Goal: Task Accomplishment & Management: Use online tool/utility

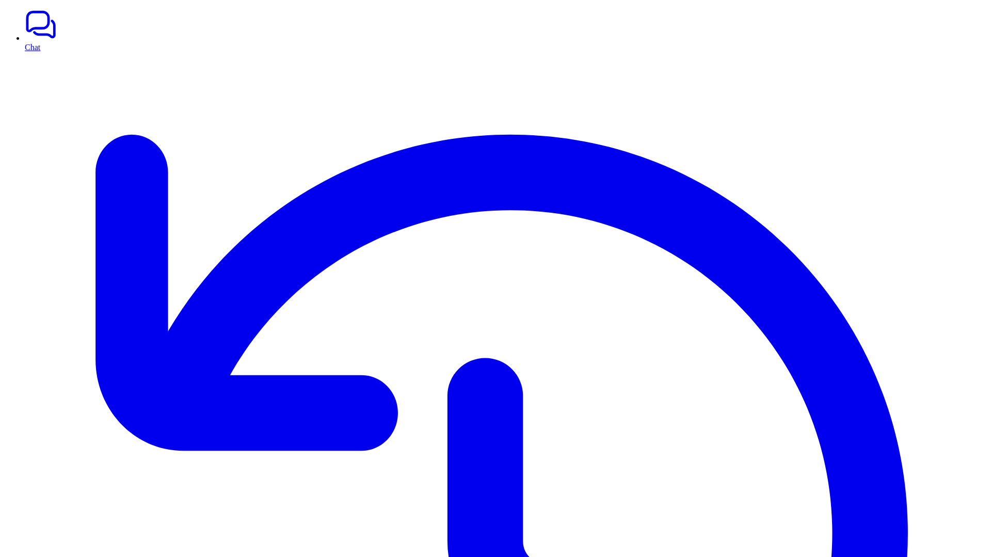
drag, startPoint x: 863, startPoint y: 116, endPoint x: 922, endPoint y: 116, distance: 58.8
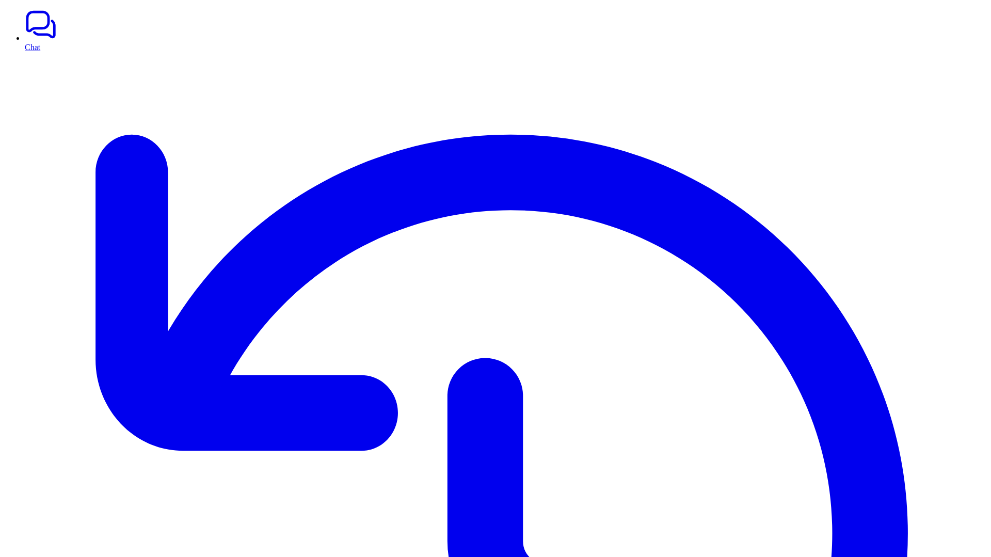
drag, startPoint x: 885, startPoint y: 345, endPoint x: 825, endPoint y: 184, distance: 172.0
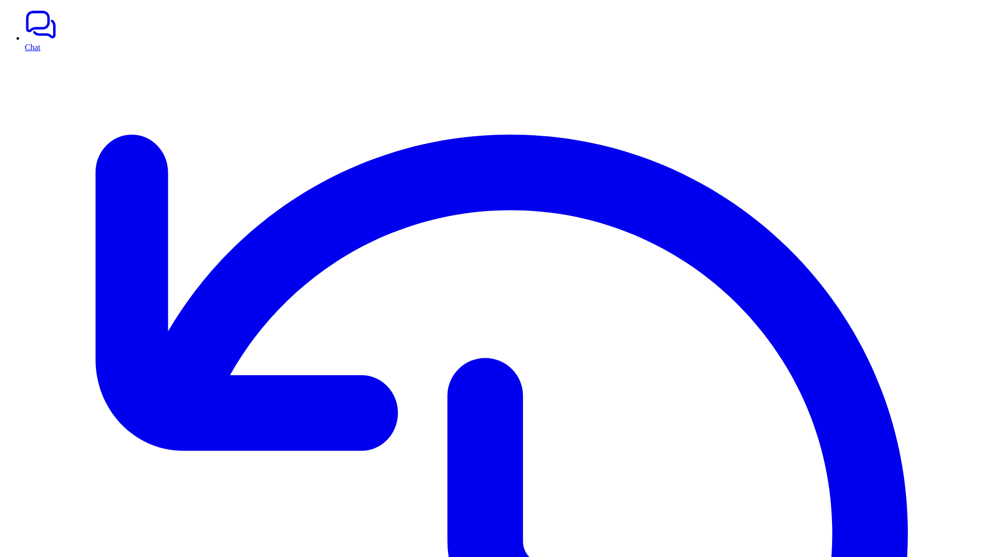
drag, startPoint x: 827, startPoint y: 158, endPoint x: 931, endPoint y: 343, distance: 211.2
